Goal: Information Seeking & Learning: Learn about a topic

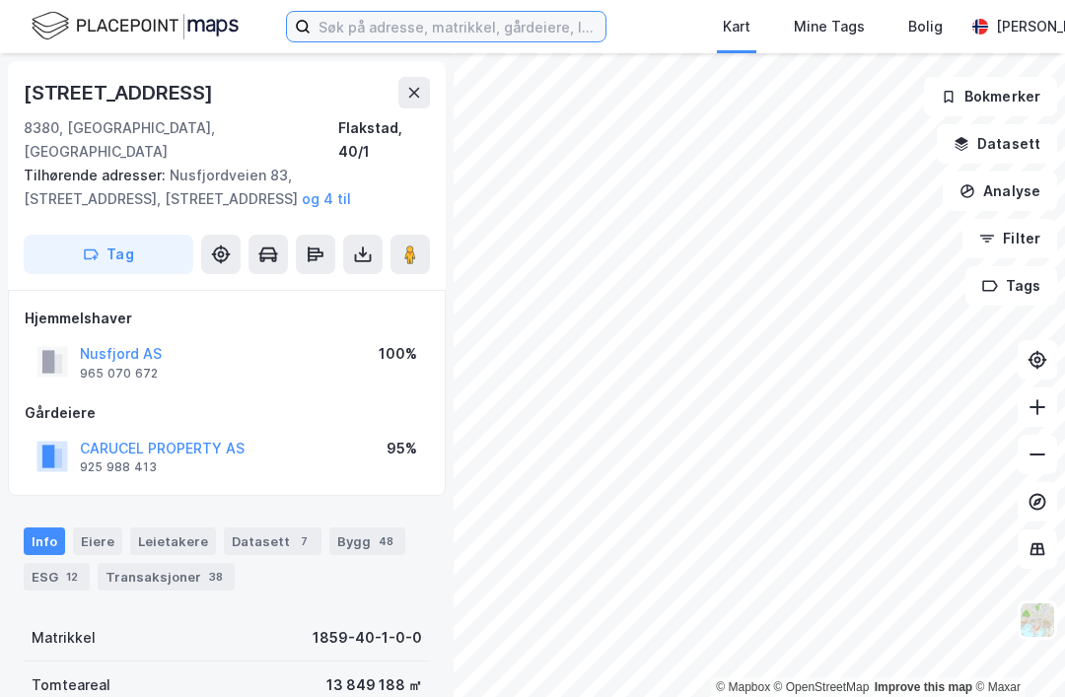
click at [472, 31] on input at bounding box center [458, 27] width 295 height 30
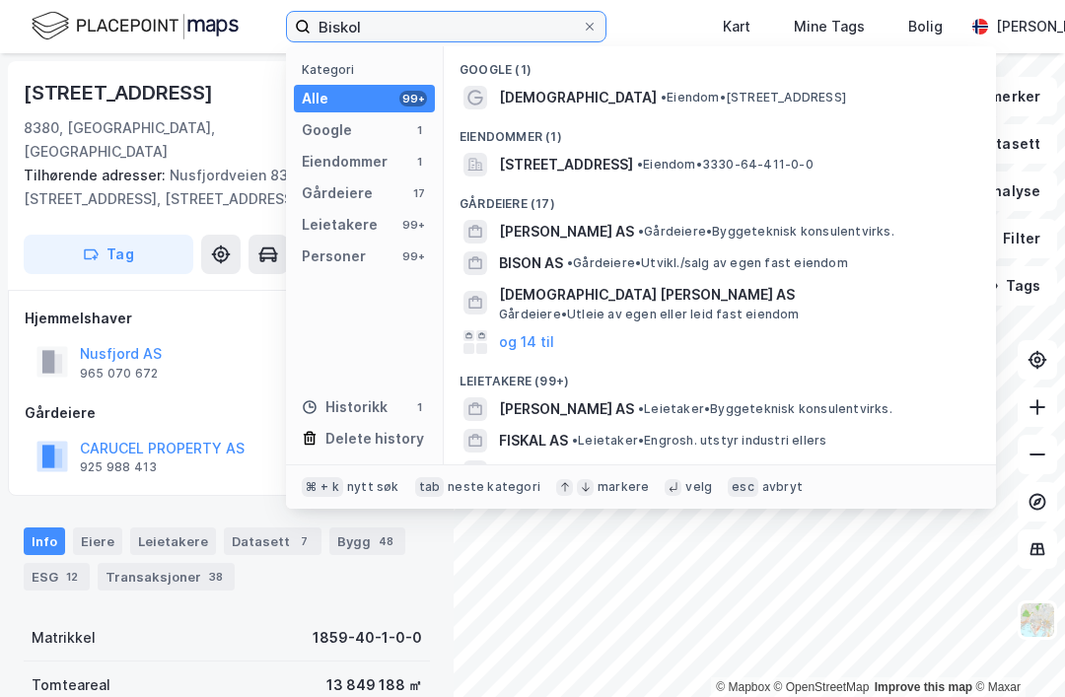
type input "Biskol"
click at [618, 162] on span "[STREET_ADDRESS]" at bounding box center [566, 165] width 134 height 24
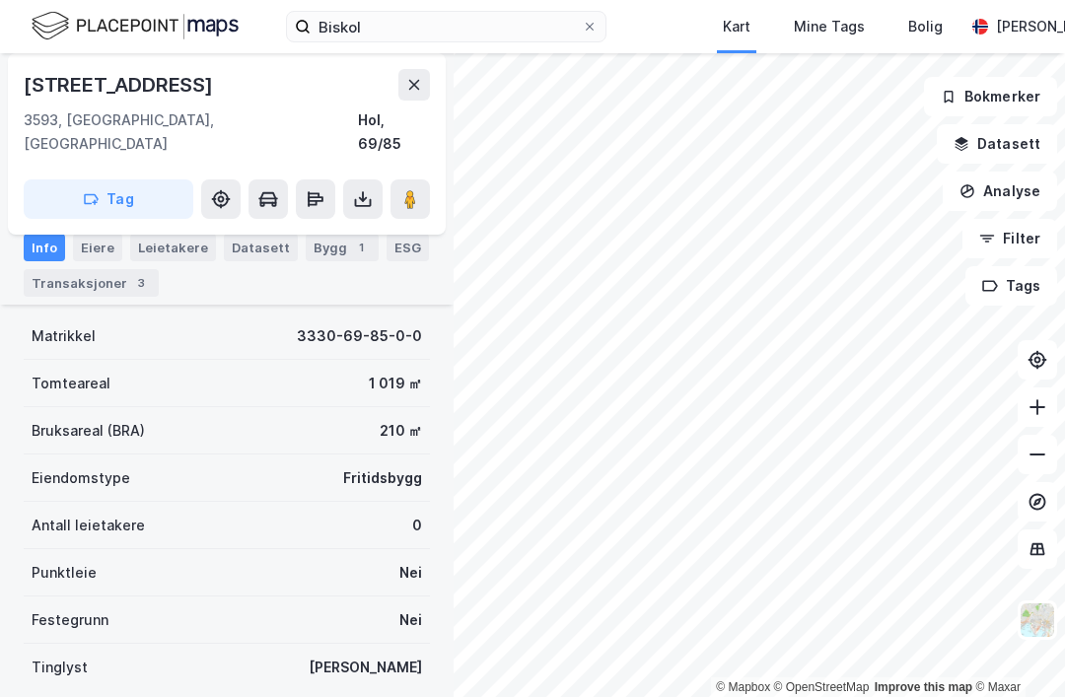
scroll to position [155, 0]
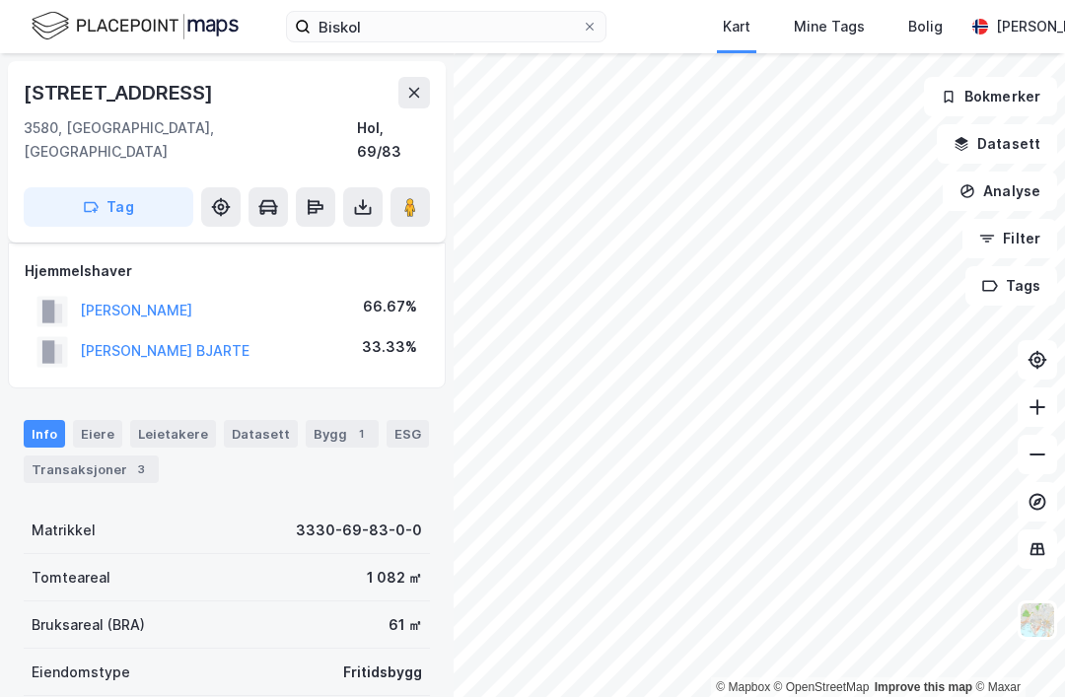
scroll to position [155, 0]
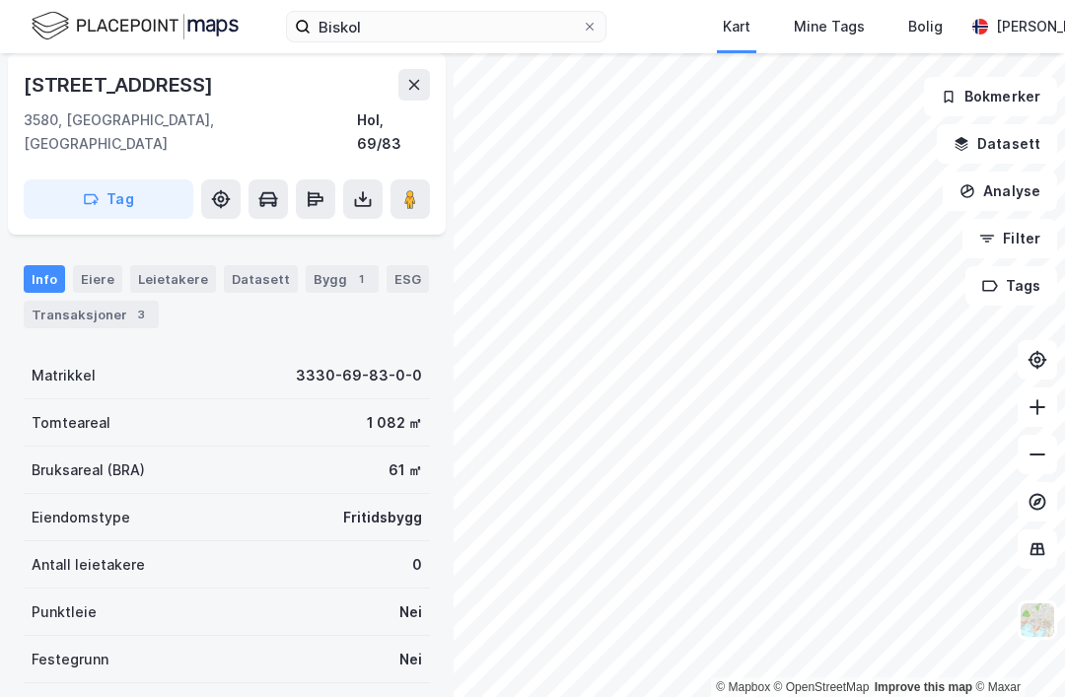
scroll to position [155, 0]
